Goal: Task Accomplishment & Management: Complete application form

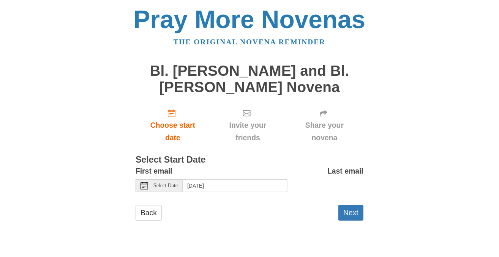
click at [172, 185] on span "Select Date" at bounding box center [165, 185] width 24 height 5
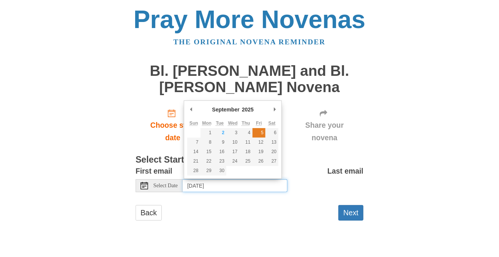
type input "Friday, September 5th"
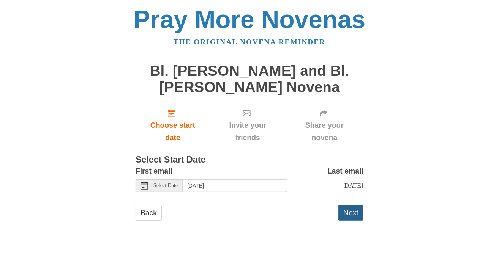
click at [355, 219] on button "Next" at bounding box center [350, 213] width 25 height 16
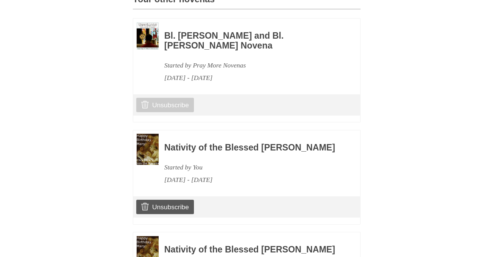
scroll to position [380, 0]
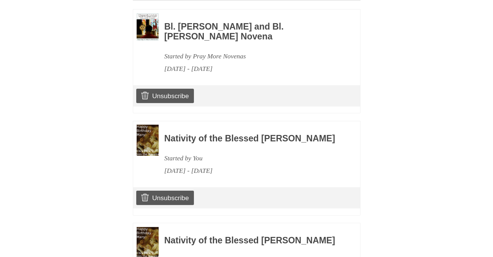
click at [207, 41] on h3 "Bl. [PERSON_NAME] and Bl. [PERSON_NAME] Novena" at bounding box center [251, 31] width 175 height 19
click at [148, 41] on img at bounding box center [148, 27] width 22 height 28
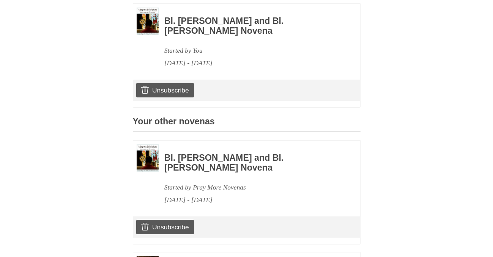
scroll to position [228, 0]
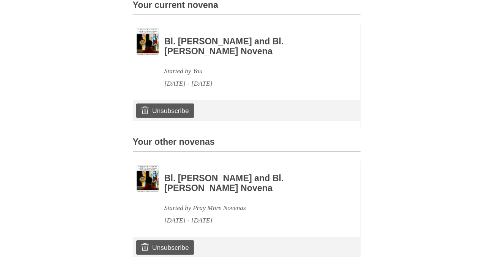
click at [234, 189] on h3 "Bl. [PERSON_NAME] and Bl. [PERSON_NAME] Novena" at bounding box center [251, 183] width 175 height 19
click at [216, 206] on div "Bl. Carlo Acutis and Bl. Pier Giorgio Frassati Novena Started by Pray More Nove…" at bounding box center [251, 196] width 175 height 62
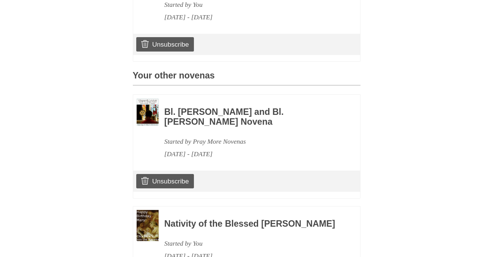
scroll to position [304, 0]
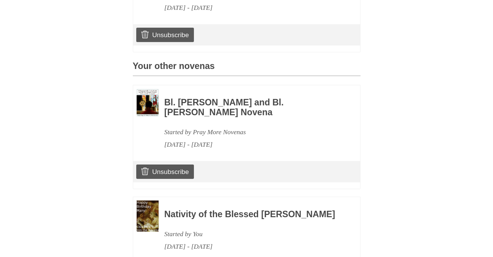
click at [147, 115] on img at bounding box center [148, 103] width 22 height 28
click at [180, 116] on h3 "Bl. [PERSON_NAME] and Bl. [PERSON_NAME] Novena" at bounding box center [251, 107] width 175 height 19
click at [430, 146] on div "Pray More Novenas The original novena reminder Bl. Carlo Acutis and Bl. Pier Gi…" at bounding box center [247, 67] width 444 height 743
click at [233, 116] on h3 "Bl. [PERSON_NAME] and Bl. [PERSON_NAME] Novena" at bounding box center [251, 107] width 175 height 19
click at [179, 115] on h3 "Bl. [PERSON_NAME] and Bl. [PERSON_NAME] Novena" at bounding box center [251, 107] width 175 height 19
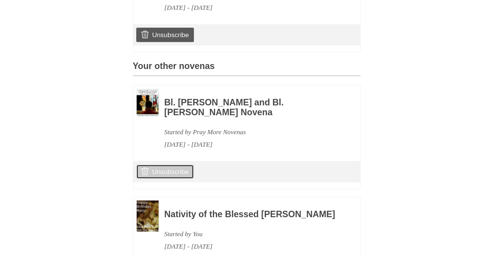
click at [179, 179] on link "Unsubscribe" at bounding box center [164, 172] width 57 height 14
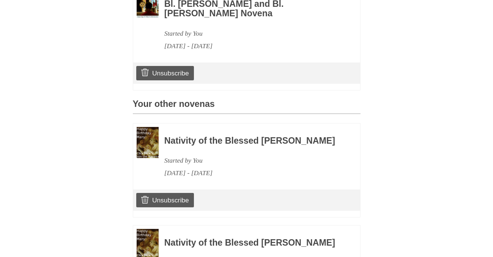
scroll to position [304, 0]
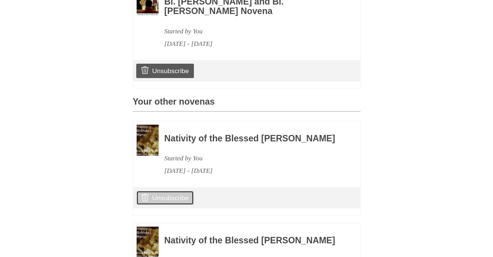
click at [164, 205] on link "Unsubscribe" at bounding box center [164, 198] width 57 height 14
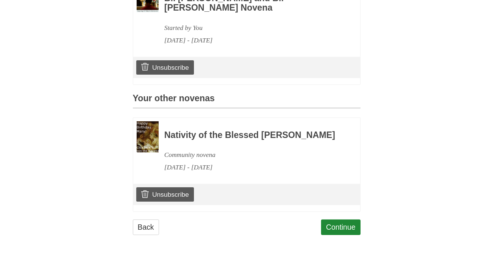
scroll to position [328, 0]
drag, startPoint x: 142, startPoint y: 117, endPoint x: 147, endPoint y: 118, distance: 4.6
click at [142, 121] on img at bounding box center [148, 136] width 22 height 31
click at [169, 199] on link "Unsubscribe" at bounding box center [164, 195] width 57 height 14
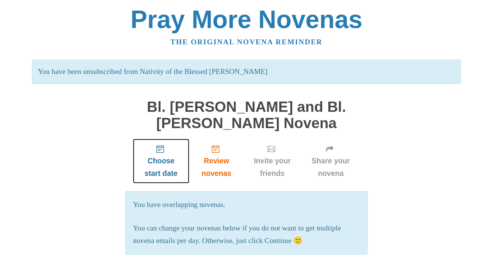
click at [157, 161] on span "Choose start date" at bounding box center [161, 167] width 42 height 25
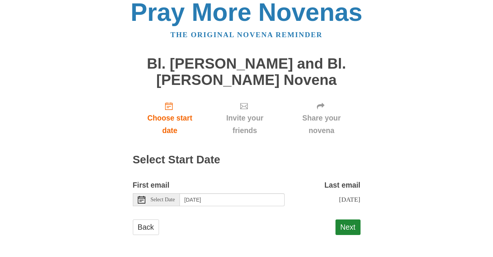
scroll to position [13, 0]
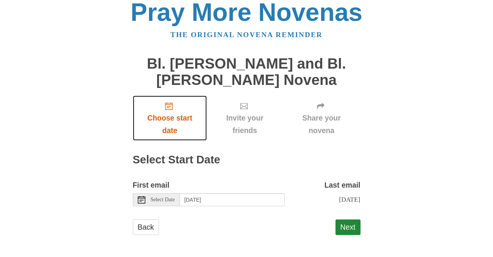
click at [170, 112] on span "Choose start date" at bounding box center [169, 124] width 59 height 25
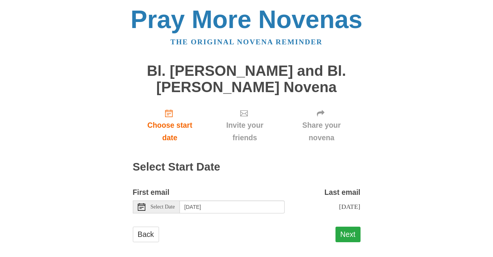
click at [345, 241] on button "Next" at bounding box center [348, 235] width 25 height 16
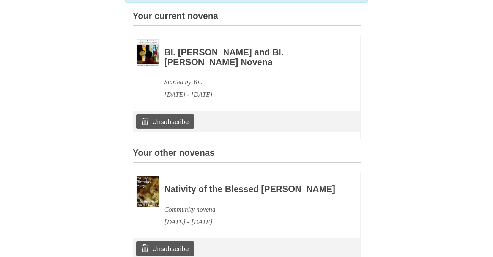
scroll to position [293, 0]
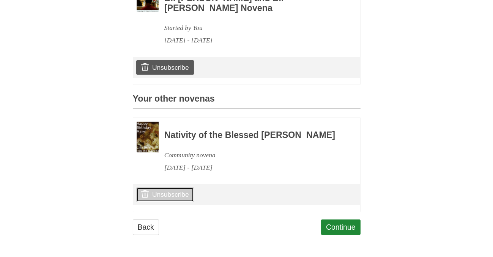
click at [166, 195] on link "Unsubscribe" at bounding box center [164, 195] width 57 height 14
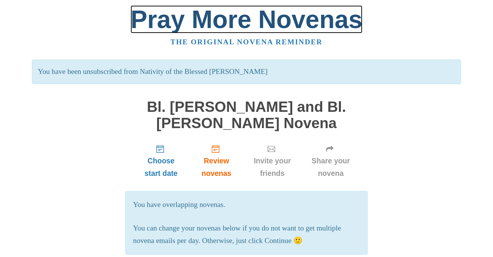
click at [201, 19] on link "Pray More Novenas" at bounding box center [247, 19] width 232 height 28
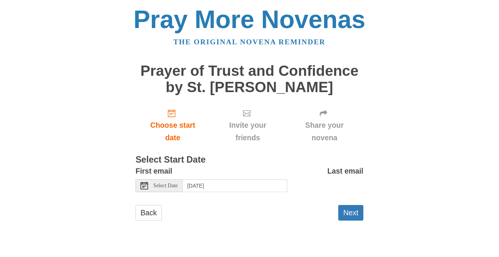
click at [161, 185] on span "Select Date" at bounding box center [165, 185] width 24 height 5
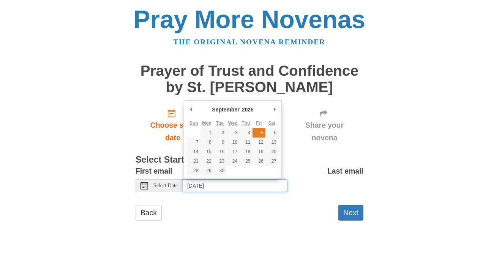
type input "Friday, September 5th"
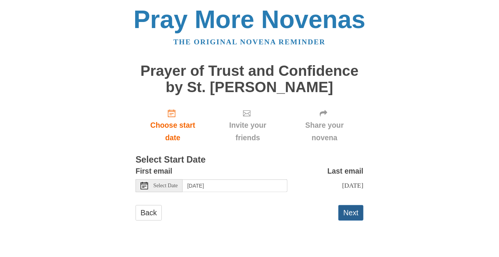
click at [349, 218] on button "Next" at bounding box center [350, 213] width 25 height 16
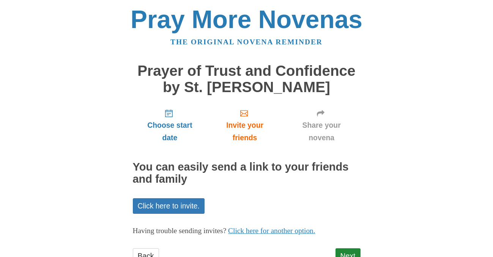
scroll to position [28, 0]
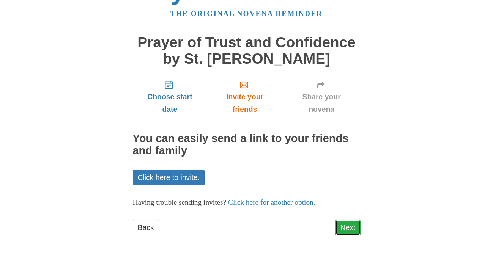
click at [345, 226] on link "Next" at bounding box center [348, 228] width 25 height 16
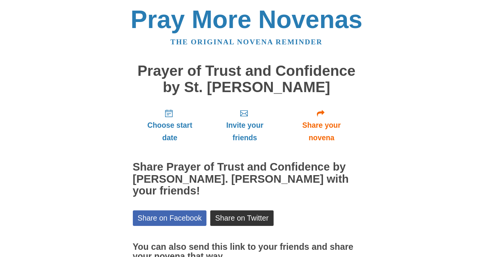
scroll to position [63, 0]
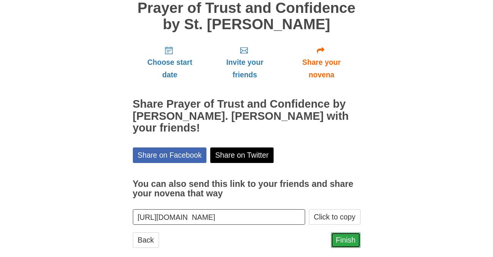
click at [347, 233] on link "Finish" at bounding box center [346, 241] width 30 height 16
